Goal: Task Accomplishment & Management: Manage account settings

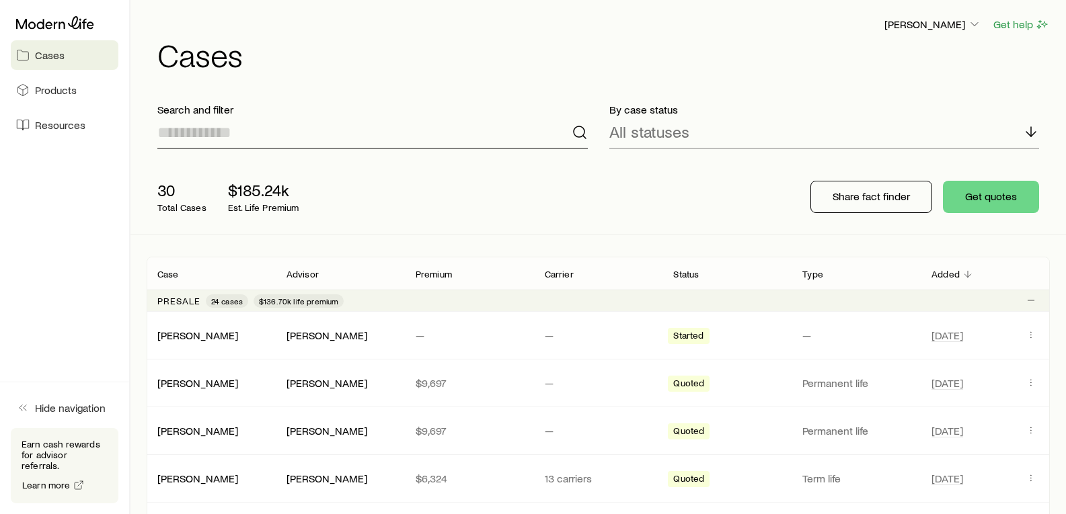
click at [259, 130] on input at bounding box center [372, 132] width 430 height 32
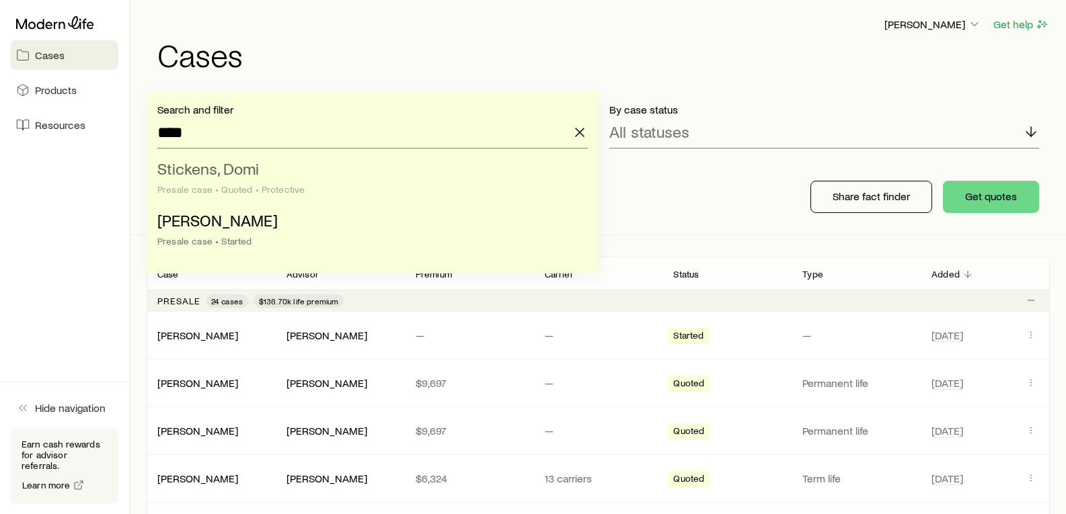
click at [255, 167] on span "Stickens, Domi" at bounding box center [208, 168] width 102 height 19
type input "**********"
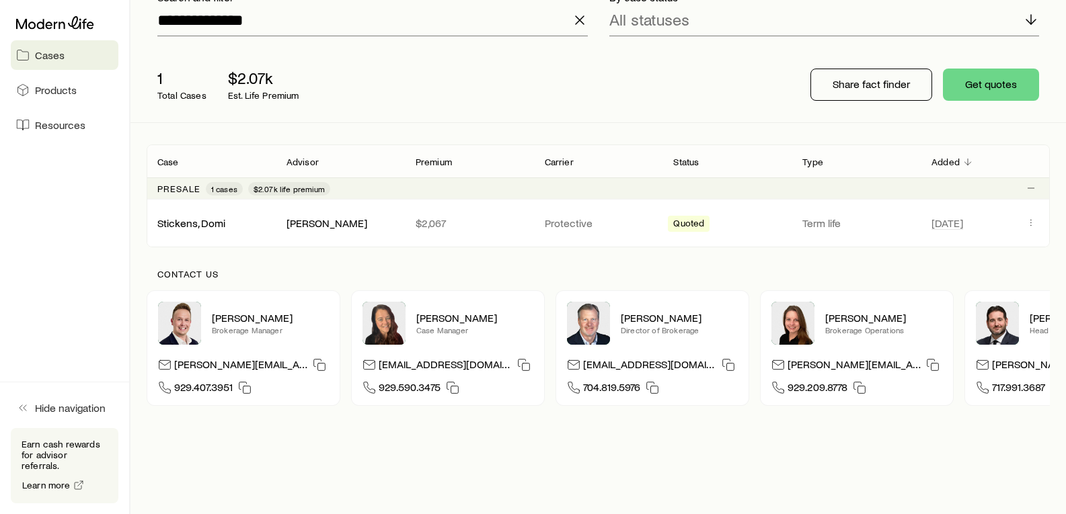
scroll to position [113, 0]
click at [1025, 222] on button "Client cases" at bounding box center [1030, 222] width 16 height 16
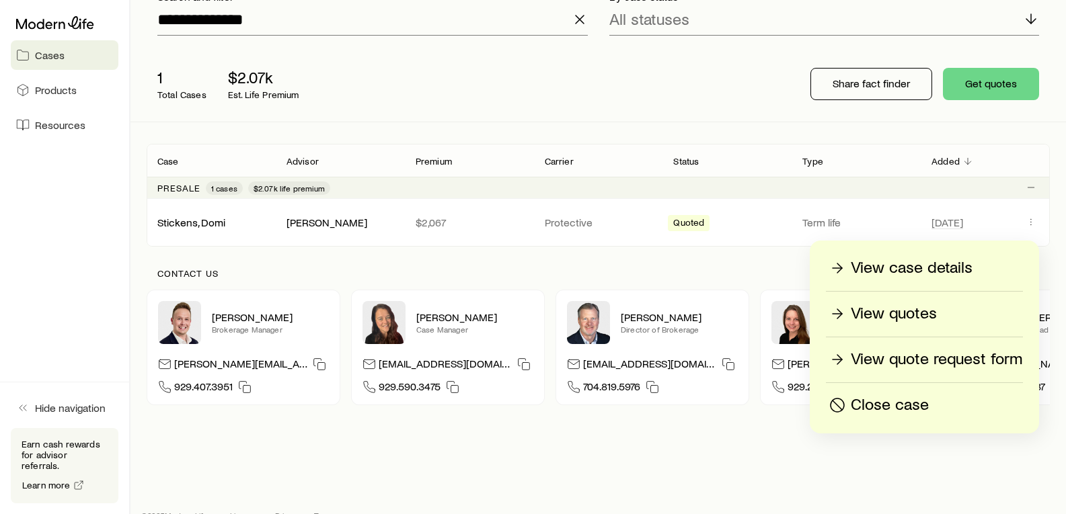
click at [831, 190] on div "Presale 1 cases $2.07k life premium" at bounding box center [598, 188] width 903 height 22
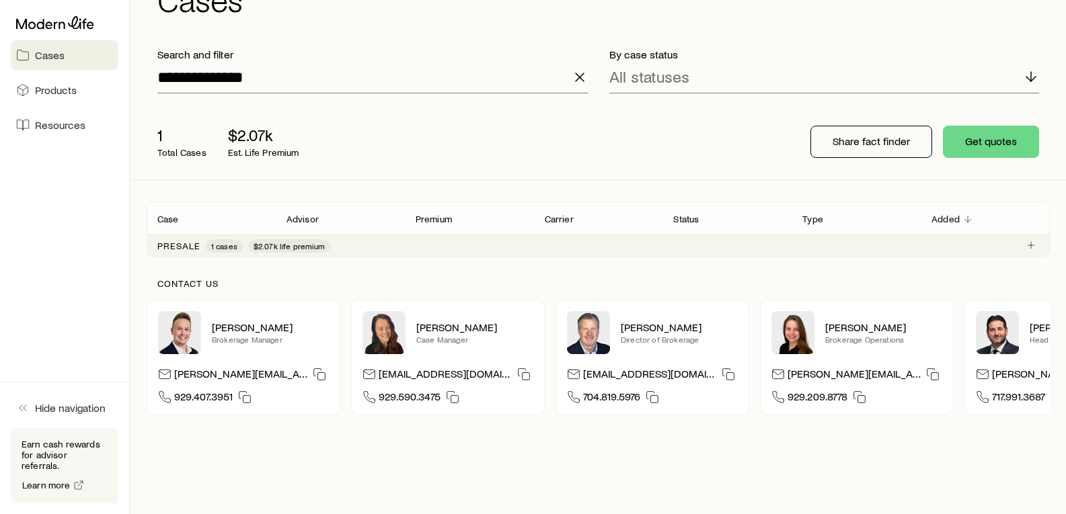
scroll to position [57, 0]
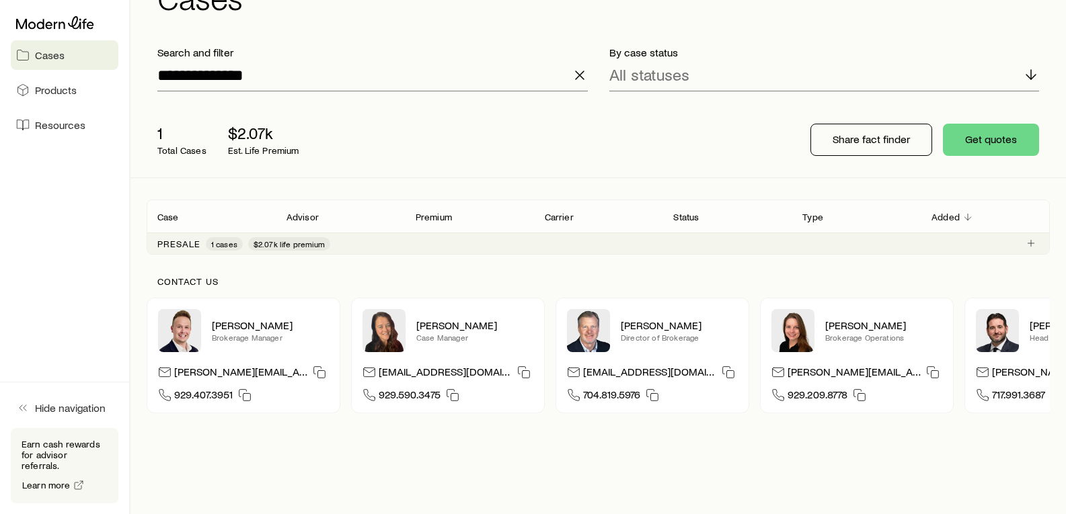
click at [282, 239] on span "$2.07k life premium" at bounding box center [288, 244] width 71 height 11
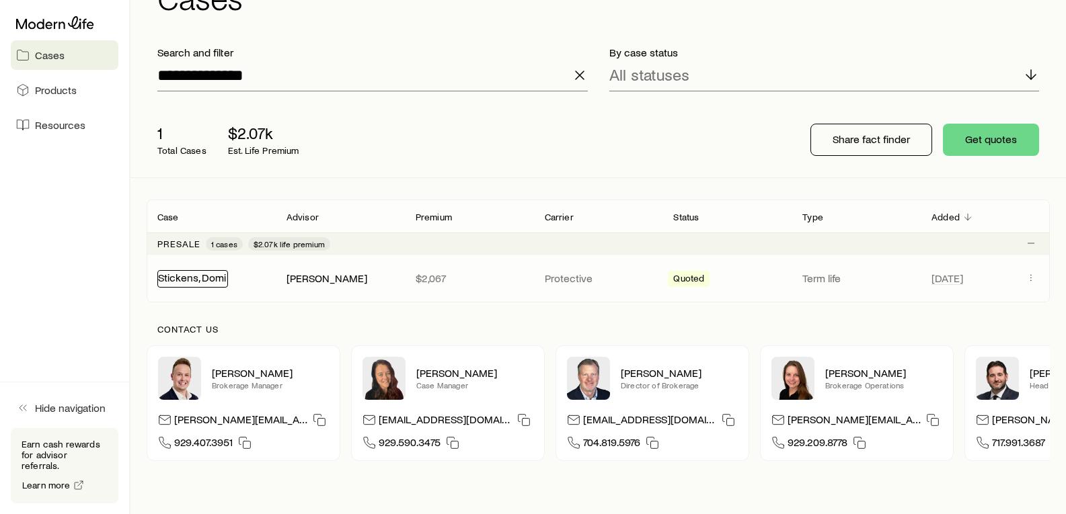
click at [216, 275] on link "Stickens, Domi" at bounding box center [192, 277] width 68 height 13
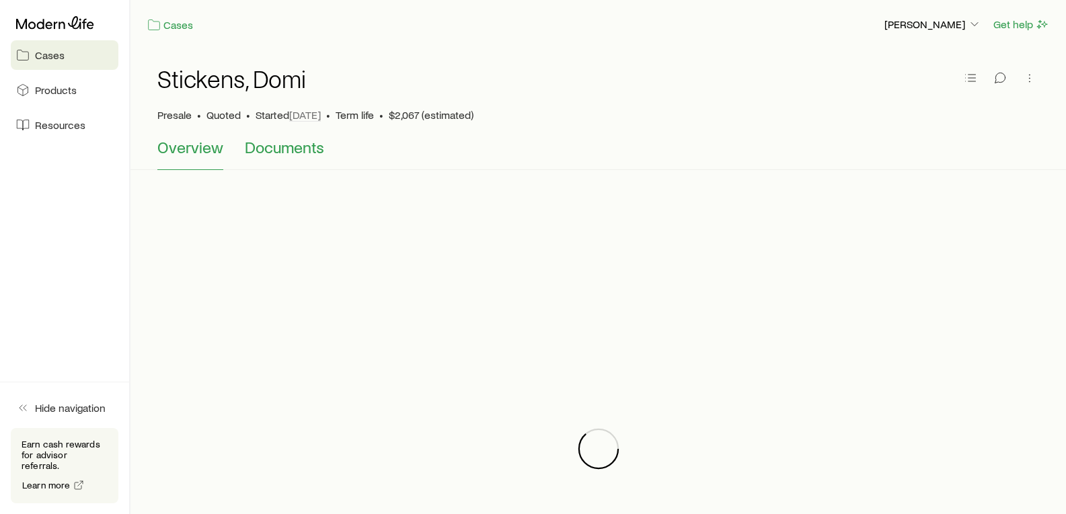
click at [292, 150] on span "Documents" at bounding box center [284, 147] width 79 height 19
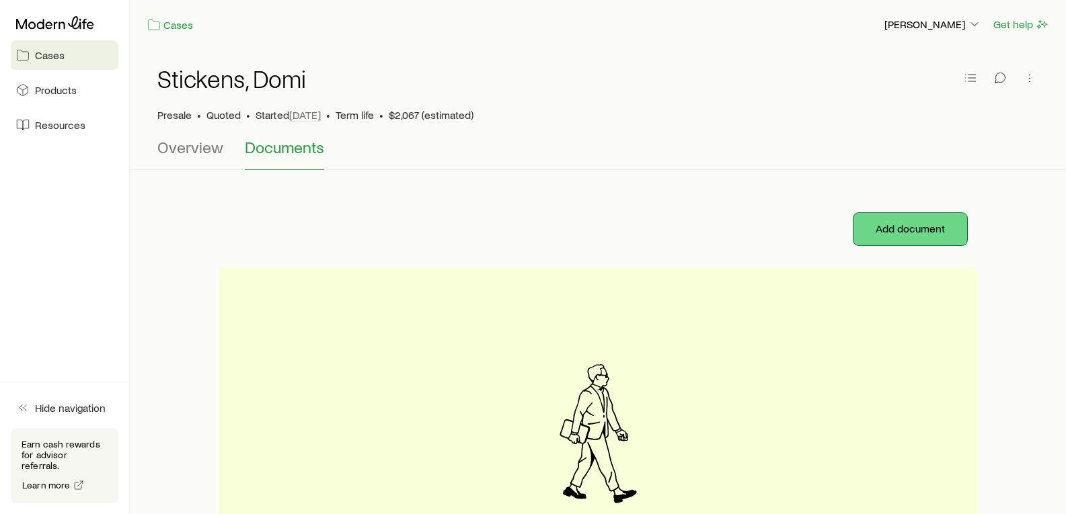
click at [885, 237] on button "Add document" at bounding box center [910, 229] width 114 height 32
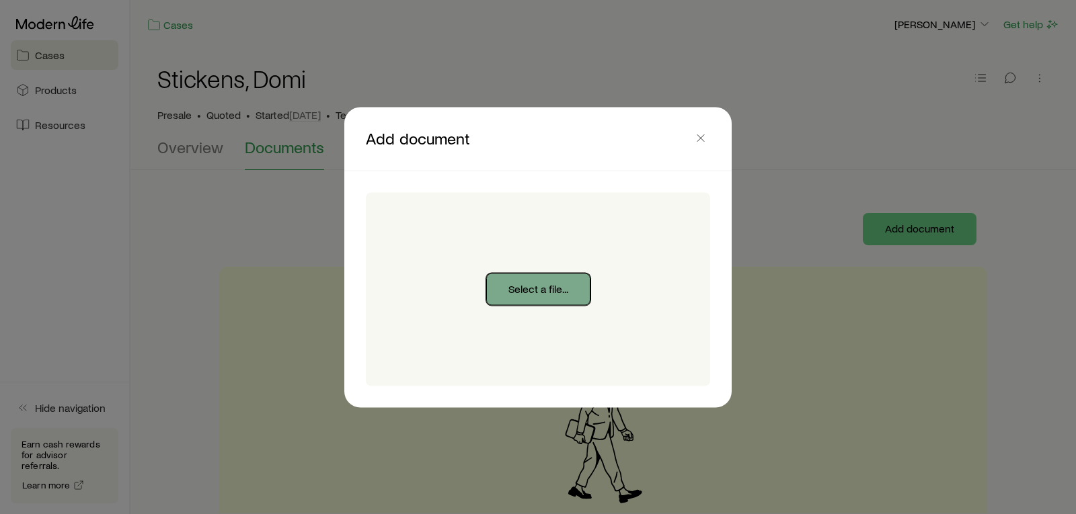
click at [547, 289] on button "Select a file..." at bounding box center [538, 289] width 104 height 32
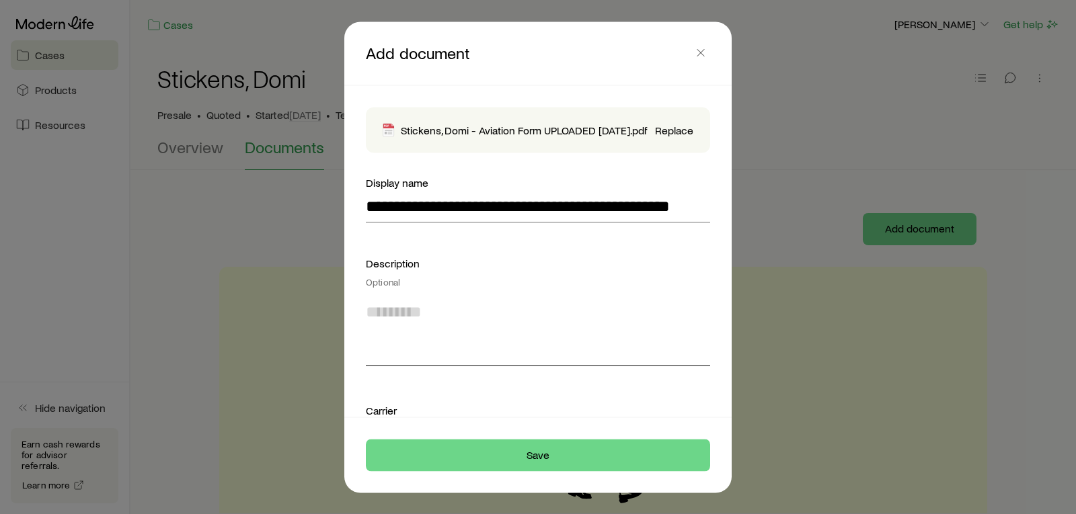
click at [467, 366] on textarea at bounding box center [538, 328] width 344 height 73
type textarea "*"
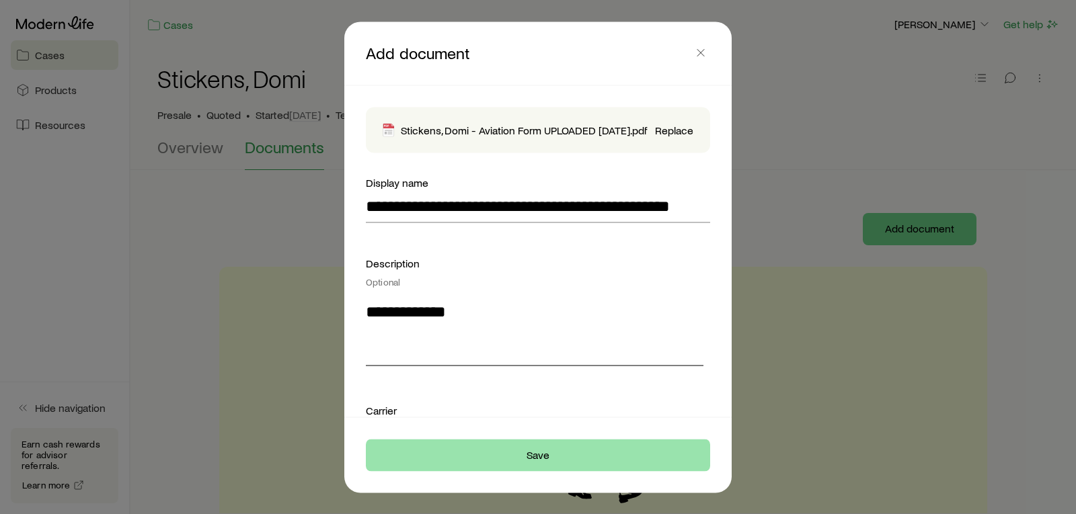
type textarea "**********"
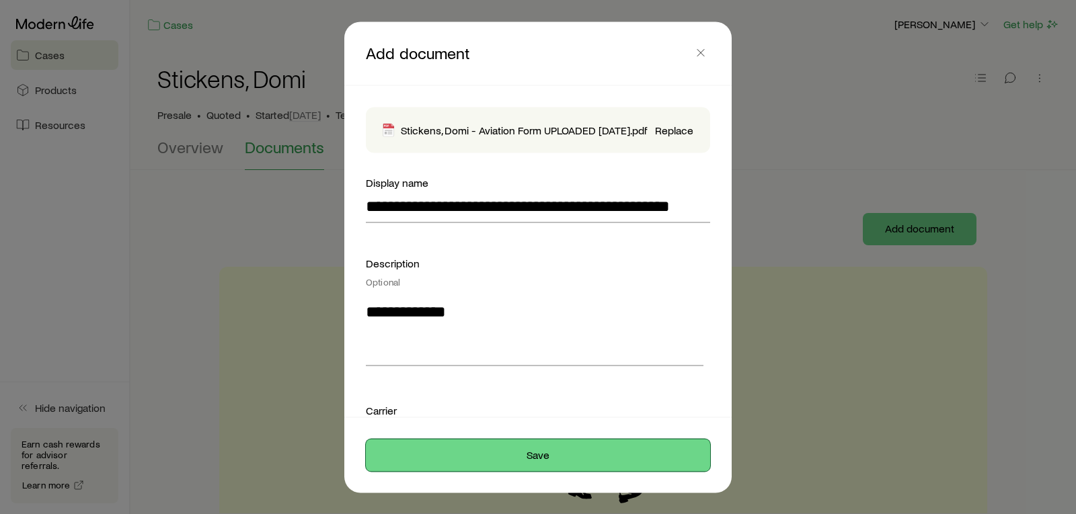
click at [543, 454] on button "Save" at bounding box center [538, 455] width 344 height 32
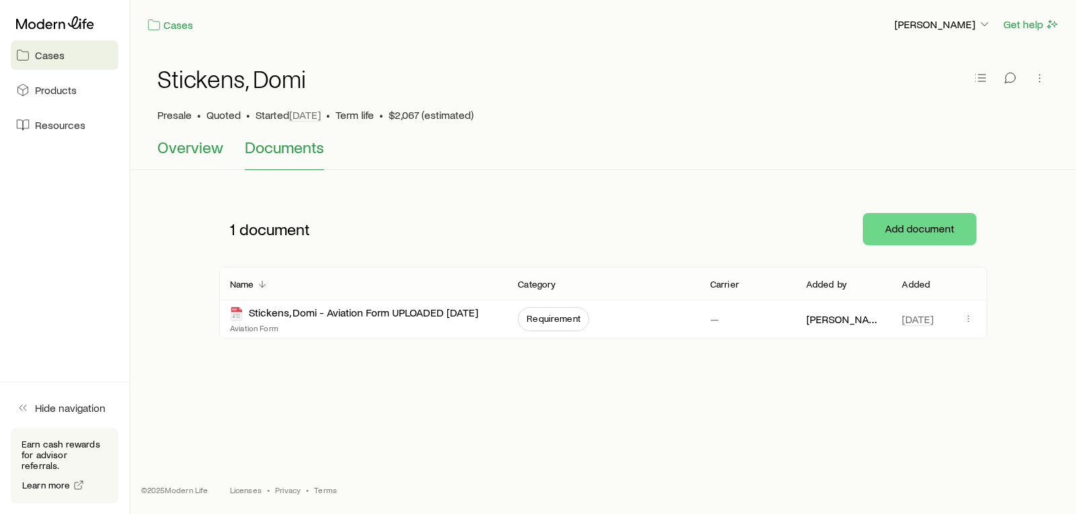
click at [208, 147] on span "Overview" at bounding box center [190, 147] width 66 height 19
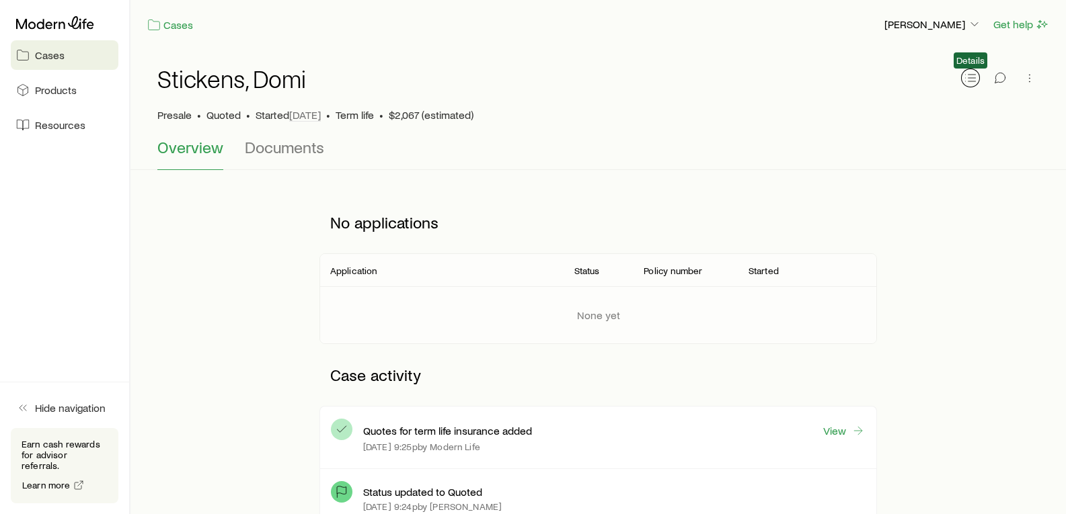
click at [973, 78] on line "button" at bounding box center [971, 78] width 7 height 0
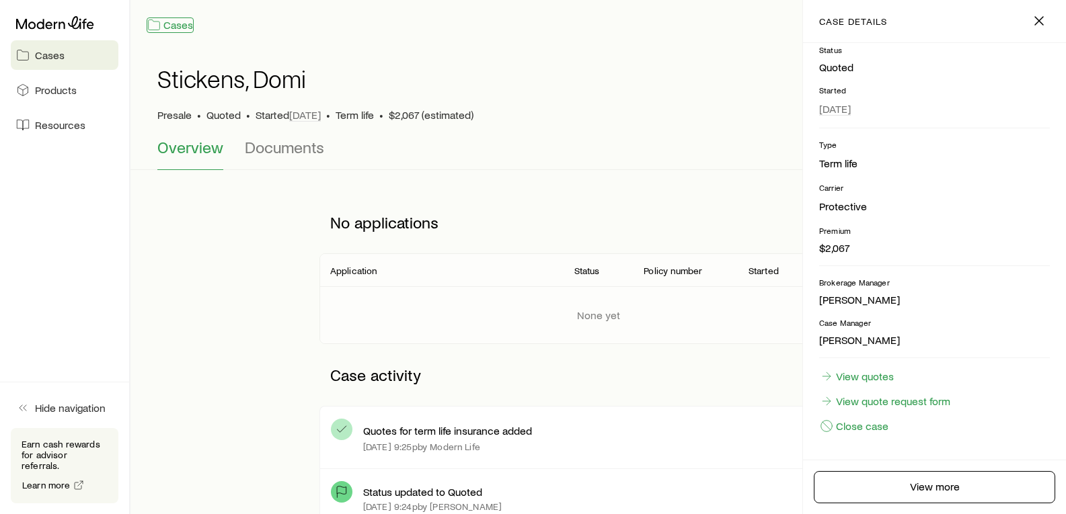
click at [168, 28] on link "Cases" at bounding box center [170, 24] width 47 height 15
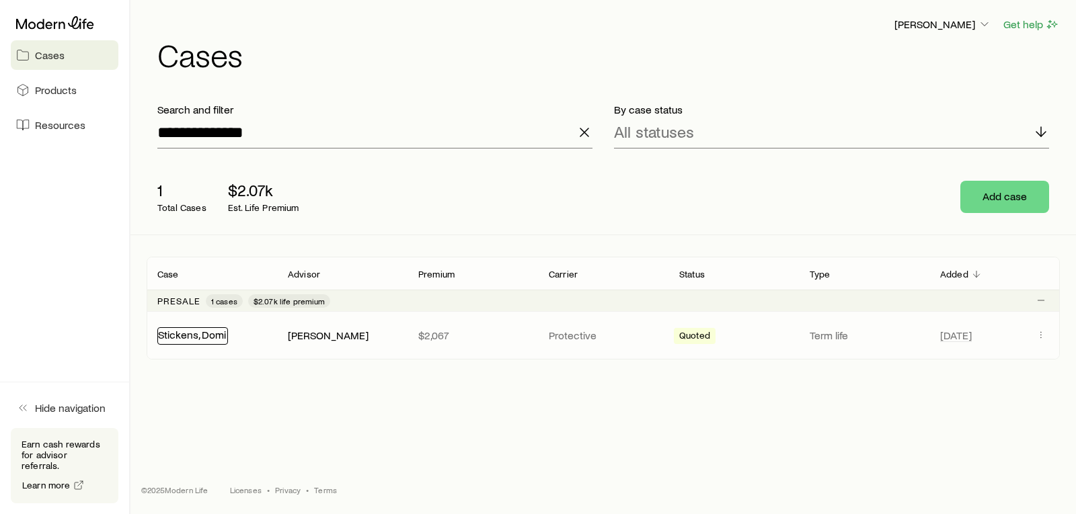
click at [184, 333] on link "Stickens, Domi" at bounding box center [192, 334] width 68 height 13
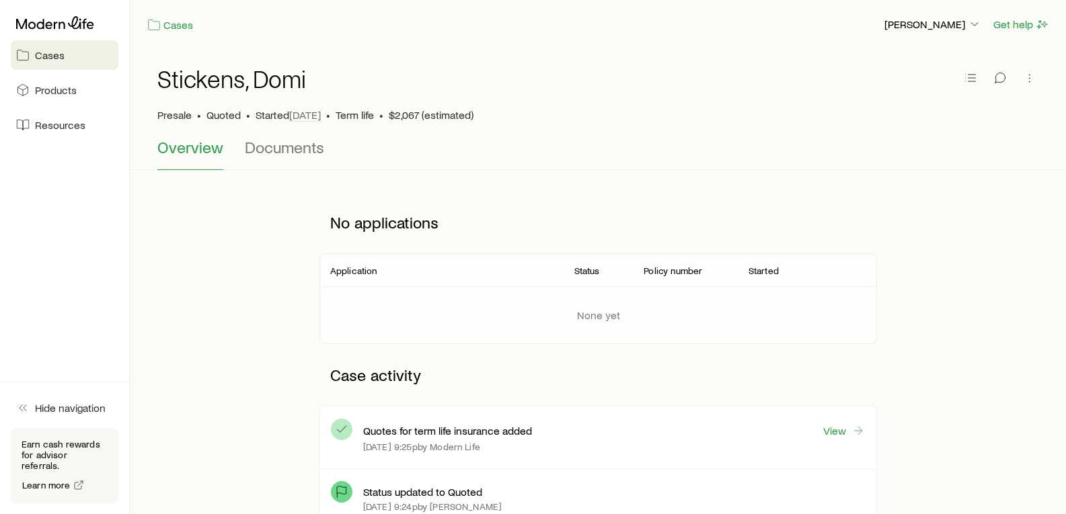
click at [57, 53] on span "Cases" at bounding box center [50, 54] width 30 height 13
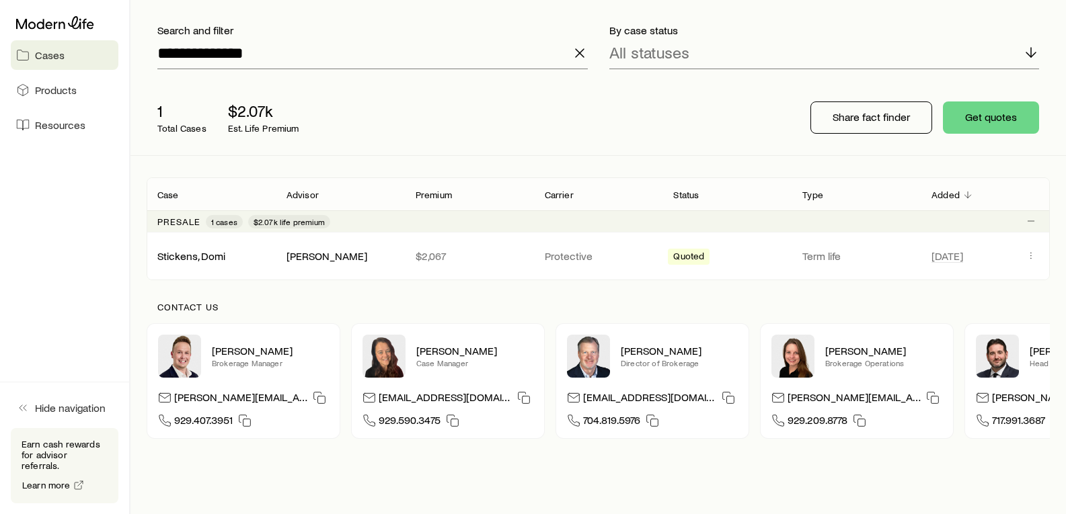
scroll to position [80, 0]
click at [1035, 253] on icon "Client cases" at bounding box center [1030, 254] width 11 height 11
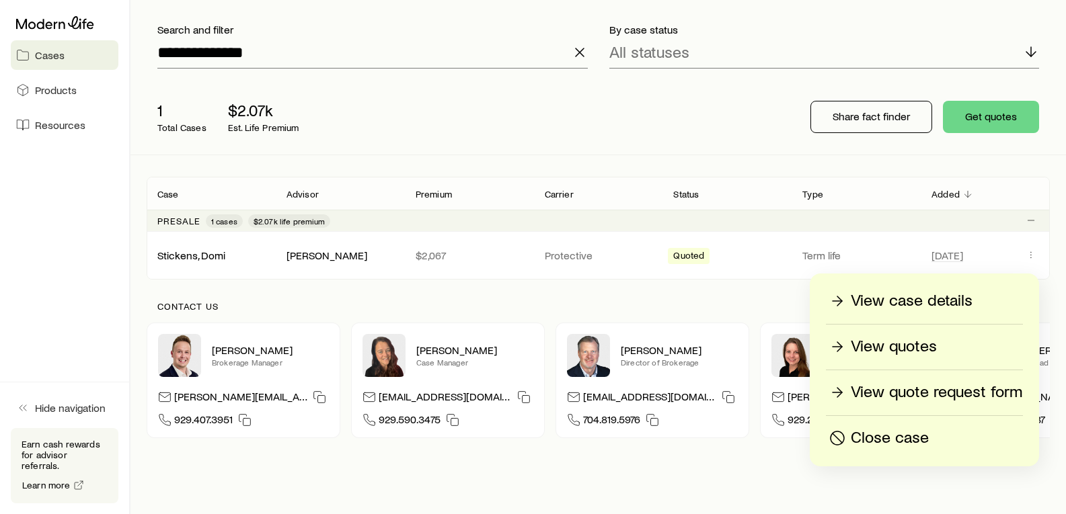
click at [909, 397] on p "View quote request form" at bounding box center [935, 393] width 171 height 22
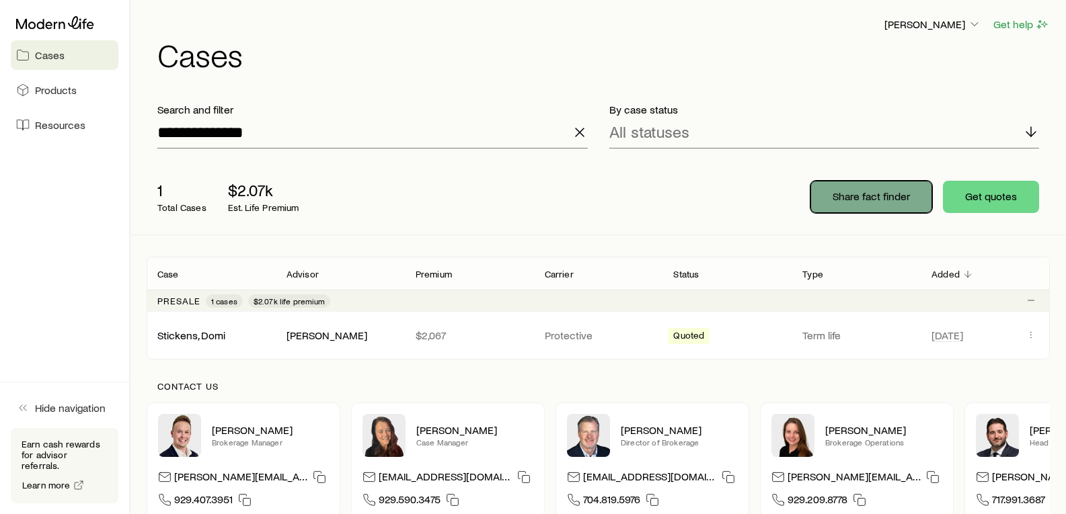
click at [850, 202] on p "Share fact finder" at bounding box center [870, 196] width 77 height 13
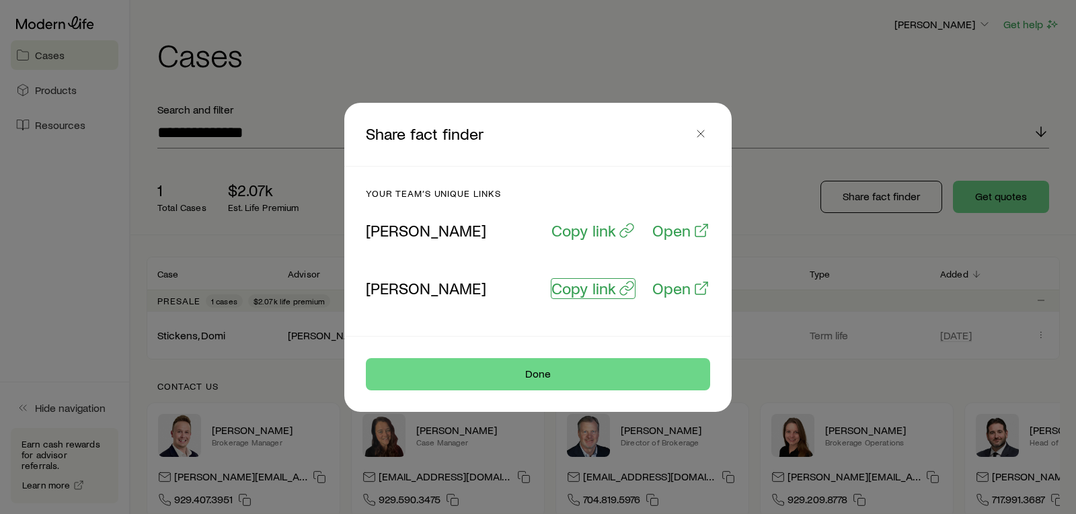
click at [597, 294] on p "Copy link" at bounding box center [583, 288] width 65 height 19
click at [597, 294] on p "Link copied" at bounding box center [575, 288] width 82 height 19
